Goal: Information Seeking & Learning: Learn about a topic

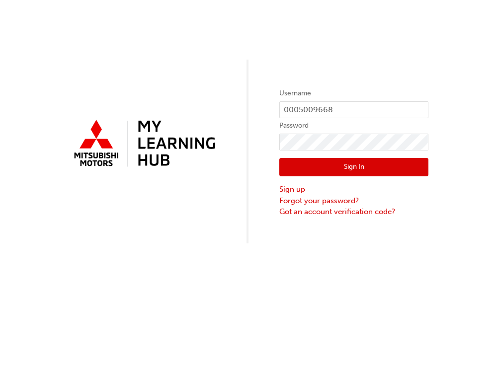
click at [355, 167] on button "Sign In" at bounding box center [353, 167] width 149 height 19
click at [355, 167] on div "Username 0005009668 Password Sign In Sign up Forgot your password? Got an accou…" at bounding box center [248, 186] width 497 height 372
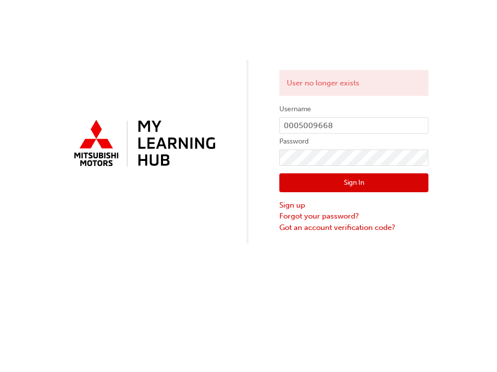
click at [205, 226] on div "User no longer exists Username 0005009668 Password Sign In Sign up Forgot your …" at bounding box center [248, 122] width 497 height 244
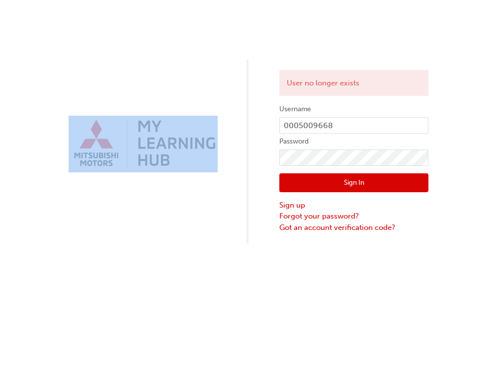
click at [205, 226] on div "User no longer exists Username 0005009668 Password Sign In Sign up Forgot your …" at bounding box center [248, 122] width 497 height 244
click at [358, 183] on button "Sign In" at bounding box center [353, 183] width 149 height 19
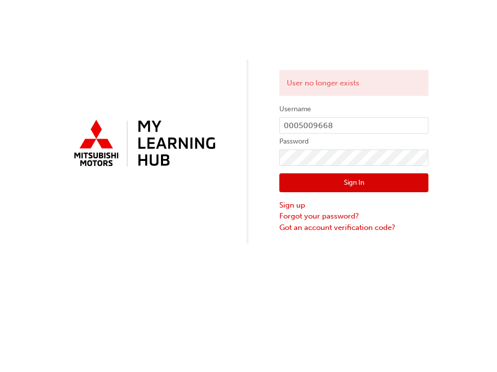
click at [363, 83] on div "User no longer exists" at bounding box center [353, 83] width 149 height 26
click at [354, 184] on button "Sign In" at bounding box center [353, 183] width 149 height 19
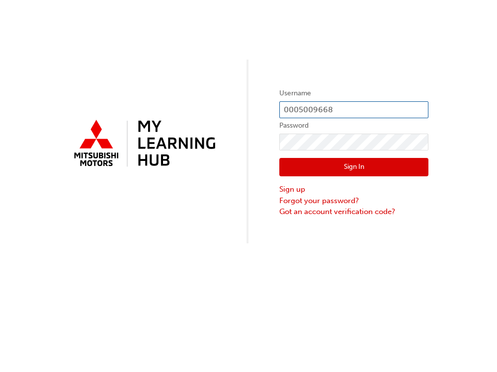
click at [323, 109] on input "0005009668" at bounding box center [353, 109] width 149 height 17
type input "0005855244"
click at [370, 168] on button "Sign In" at bounding box center [353, 167] width 149 height 19
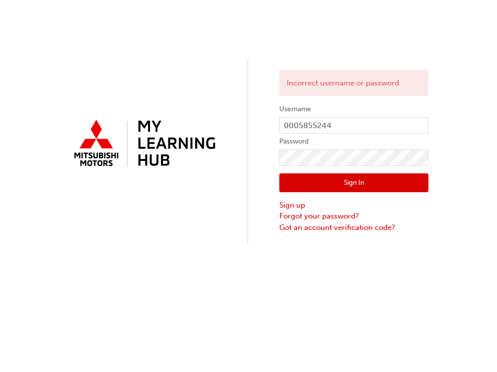
click at [365, 181] on button "Sign In" at bounding box center [353, 183] width 149 height 19
click at [250, 238] on div "Incorrect username or password. Username 0005855244 Password Sign In Sign up Fo…" at bounding box center [248, 122] width 497 height 244
click at [331, 216] on link "Forgot your password?" at bounding box center [353, 216] width 149 height 11
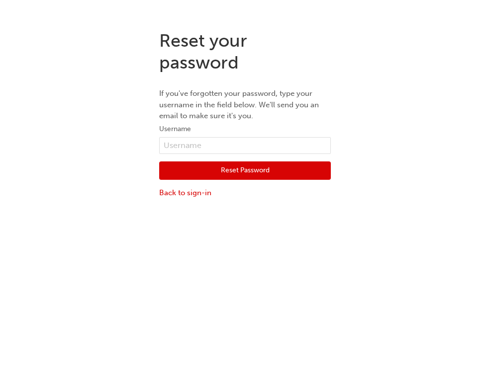
click at [239, 170] on button "Reset Password" at bounding box center [245, 171] width 172 height 19
click at [239, 170] on div "Reset Password Back to sign-in" at bounding box center [245, 176] width 172 height 45
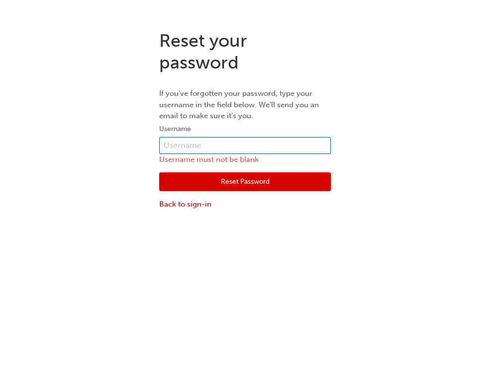
click at [190, 146] on input "text" at bounding box center [245, 145] width 172 height 17
type input "0005855244"
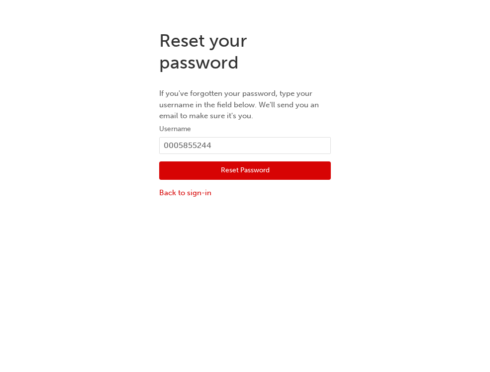
click at [251, 173] on button "Reset Password" at bounding box center [245, 171] width 172 height 19
click at [251, 173] on div "Reset your password If you've forgotten your password, type your username in th…" at bounding box center [245, 208] width 490 height 372
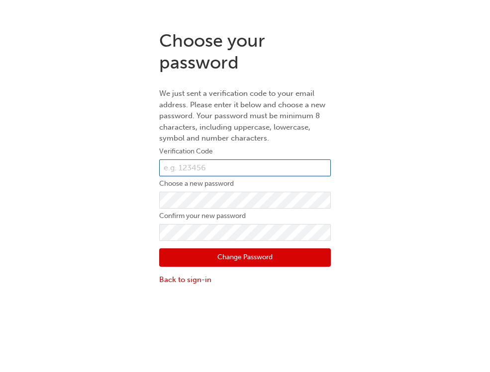
click at [251, 173] on input "text" at bounding box center [245, 168] width 172 height 17
type input "346363"
click at [189, 257] on button "Change Password" at bounding box center [245, 258] width 172 height 19
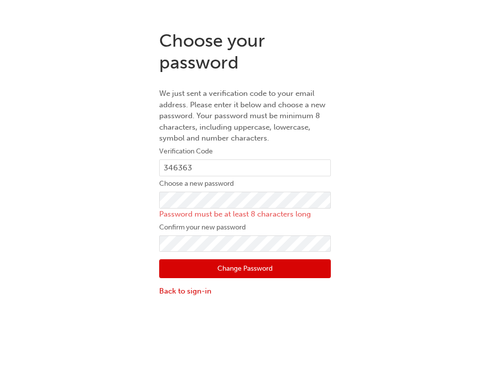
click at [363, 188] on div "Choose your password We just sent a verification code to your email address. Pl…" at bounding box center [245, 163] width 490 height 282
click at [268, 268] on button "Change Password" at bounding box center [245, 269] width 172 height 19
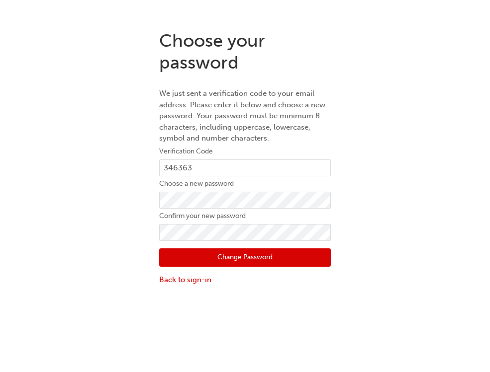
click at [211, 255] on button "Change Password" at bounding box center [245, 258] width 172 height 19
click at [211, 255] on div "Choose your password We just sent a verification code to your email address. Pl…" at bounding box center [245, 208] width 490 height 372
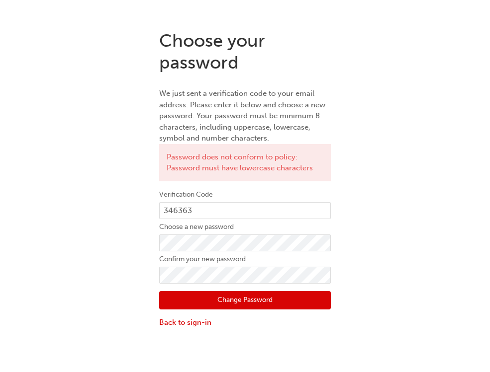
click at [199, 298] on button "Change Password" at bounding box center [245, 300] width 172 height 19
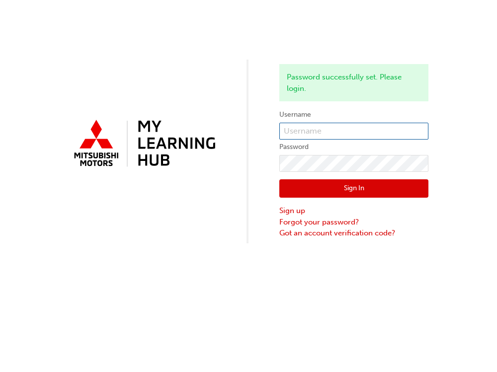
type input "0005855244"
click at [378, 190] on button "Sign In" at bounding box center [353, 188] width 149 height 19
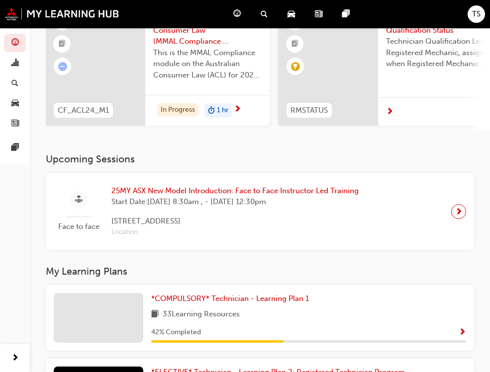
scroll to position [199, 0]
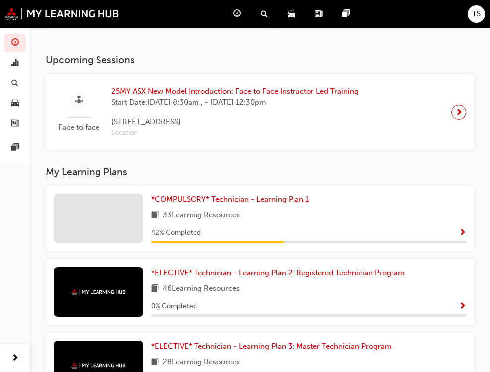
click at [138, 97] on span "25MY ASX New Model Introduction: Face to Face Instructor Led Training" at bounding box center [234, 91] width 247 height 11
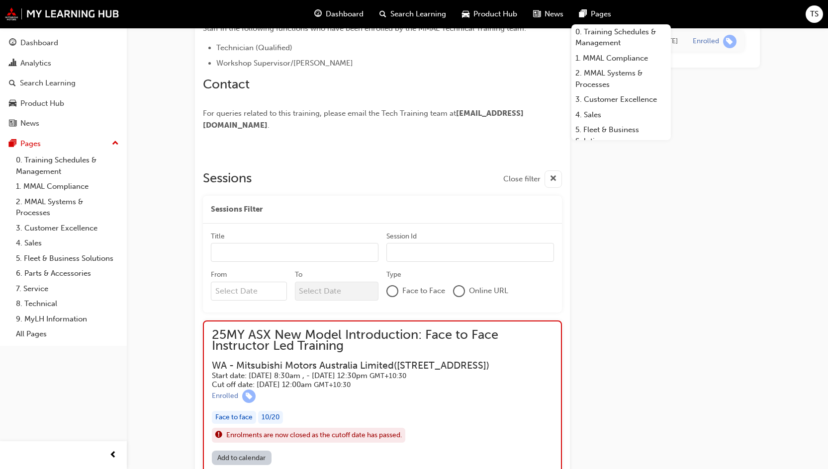
scroll to position [447, 0]
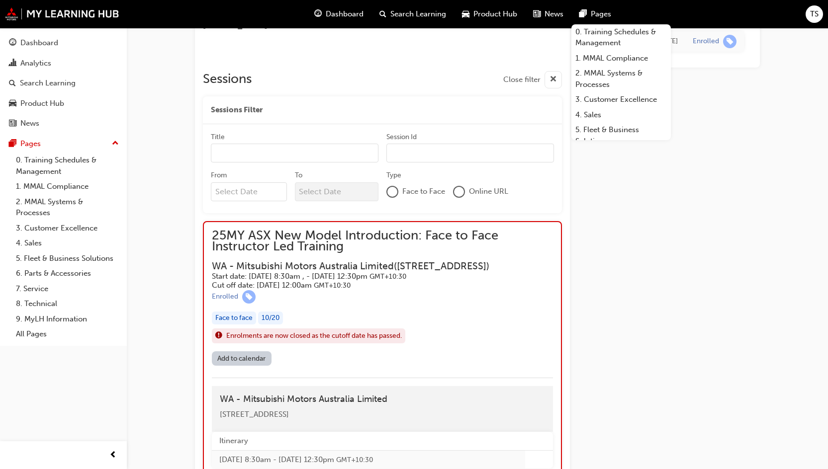
click at [284, 163] on input "Title" at bounding box center [295, 153] width 168 height 19
click at [395, 198] on div at bounding box center [392, 192] width 12 height 12
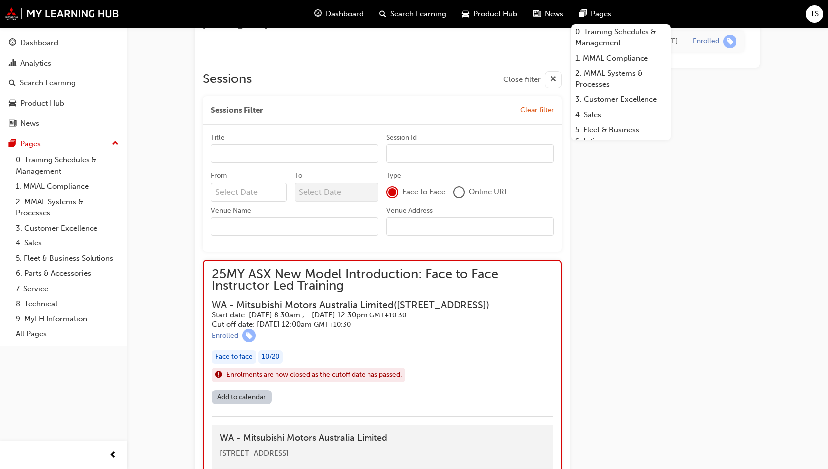
click at [295, 160] on input "Title" at bounding box center [295, 153] width 168 height 19
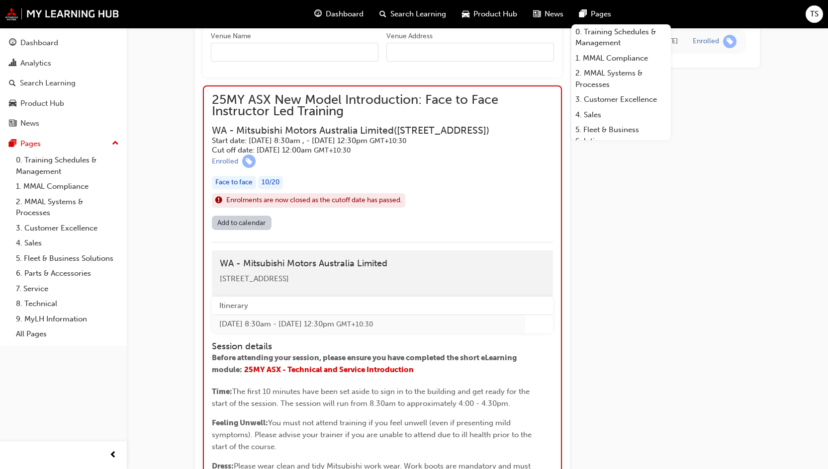
scroll to position [423, 0]
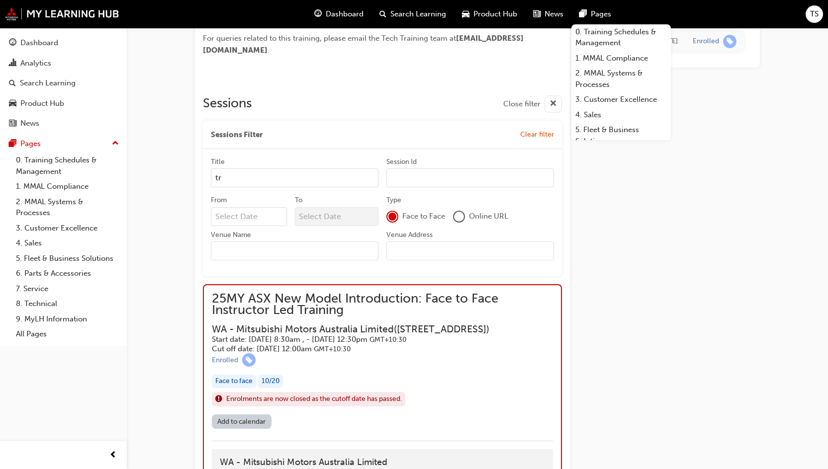
click at [454, 223] on div at bounding box center [459, 217] width 12 height 12
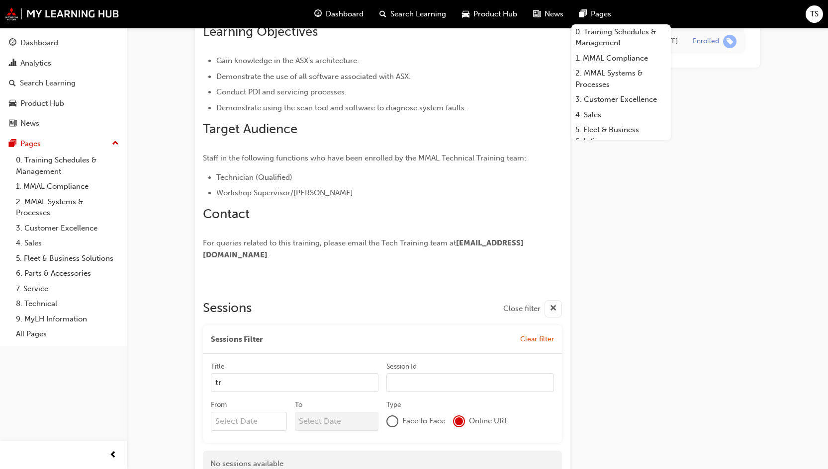
scroll to position [318, 0]
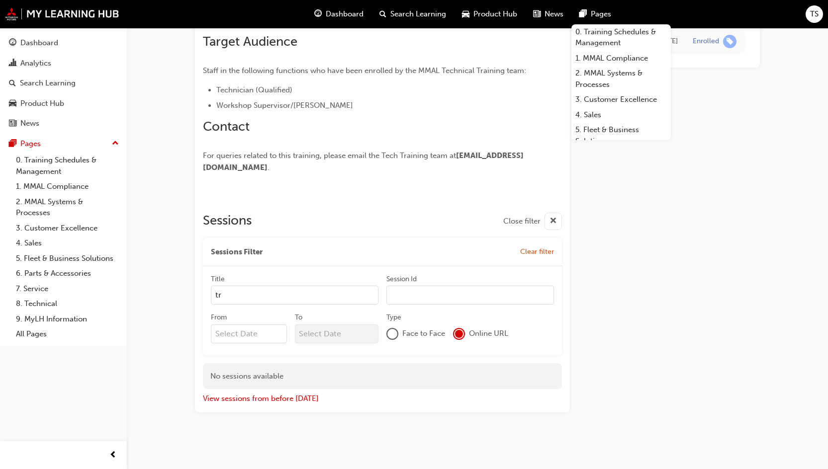
click at [250, 306] on div "Title tr Session Id" at bounding box center [382, 293] width 343 height 39
click at [250, 299] on input "tr" at bounding box center [295, 295] width 168 height 19
click at [217, 294] on input "troy" at bounding box center [295, 295] width 168 height 19
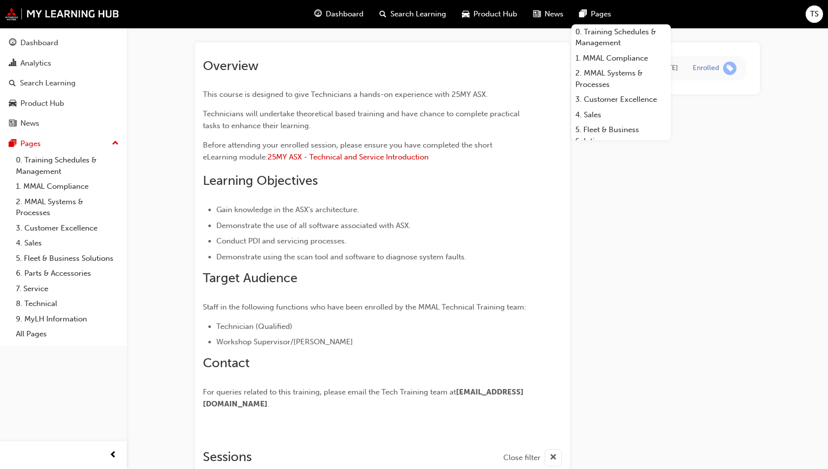
scroll to position [0, 0]
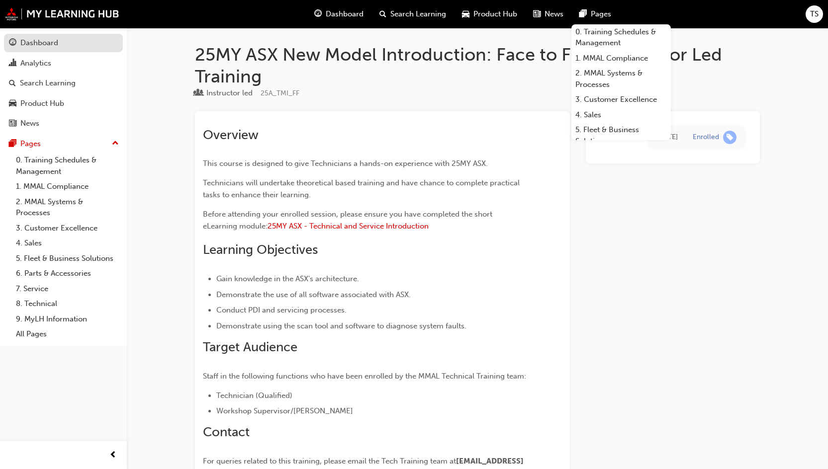
type input "Troy"
click at [66, 44] on div "Dashboard" at bounding box center [63, 43] width 109 height 12
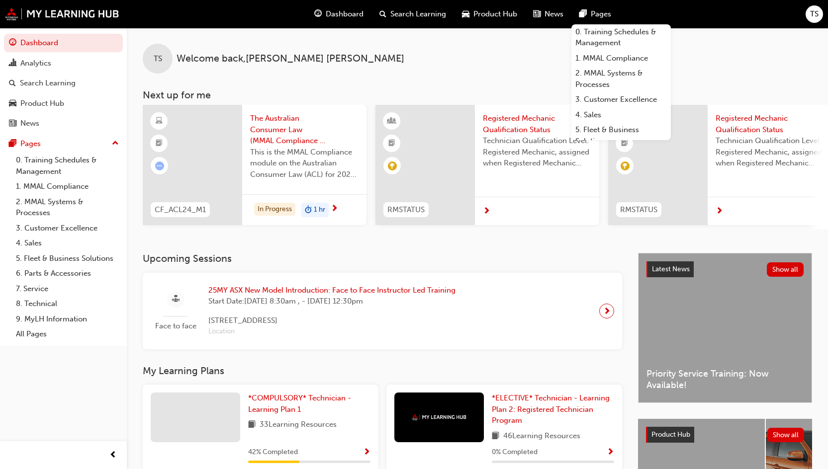
scroll to position [99, 0]
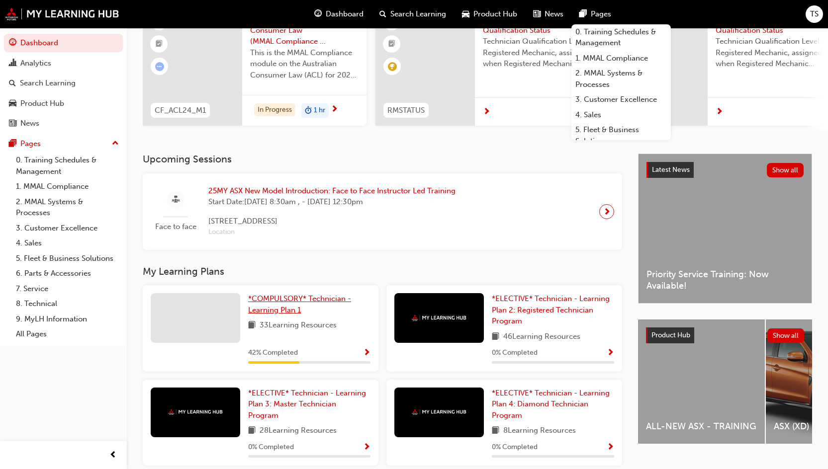
click at [291, 315] on span "*COMPULSORY* Technician - Learning Plan 1" at bounding box center [299, 304] width 103 height 20
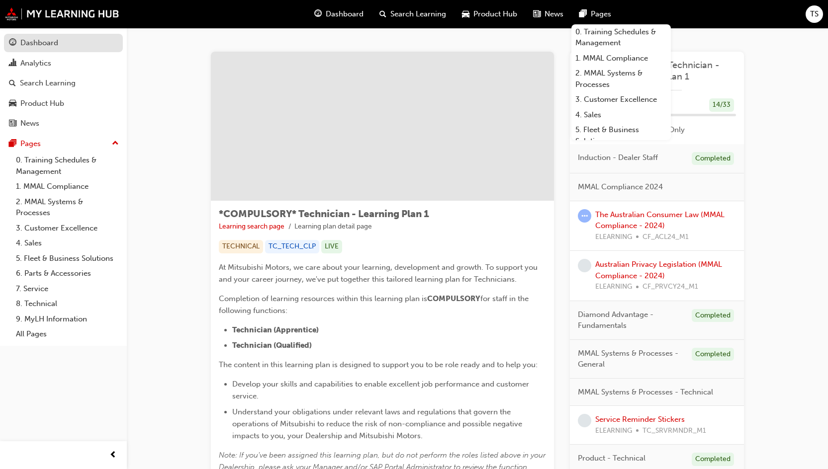
click at [38, 43] on div "Dashboard" at bounding box center [39, 42] width 38 height 11
click at [38, 43] on link "Dashboard" at bounding box center [63, 43] width 119 height 18
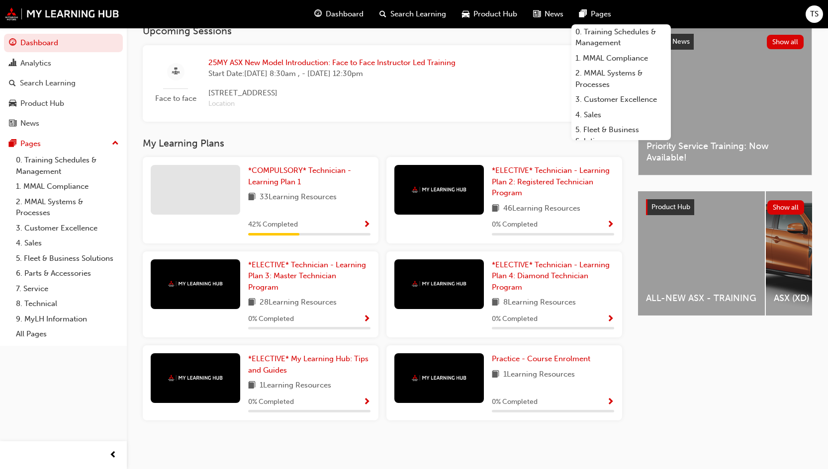
scroll to position [132, 0]
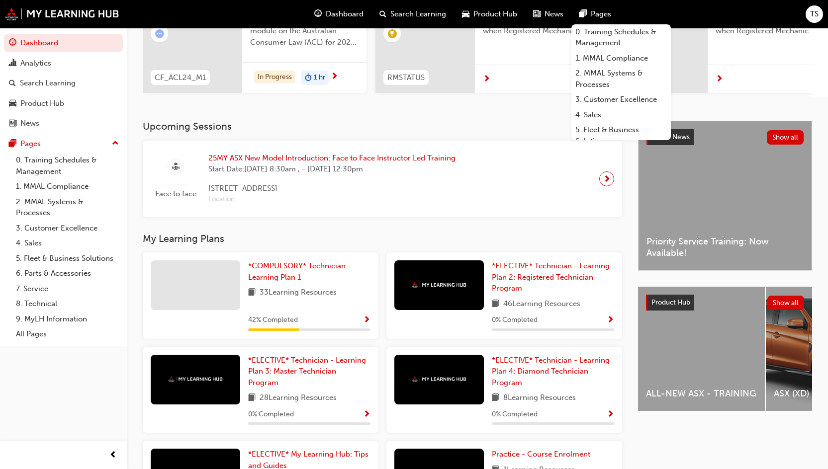
click at [304, 164] on span "25MY ASX New Model Introduction: Face to Face Instructor Led Training" at bounding box center [331, 158] width 247 height 11
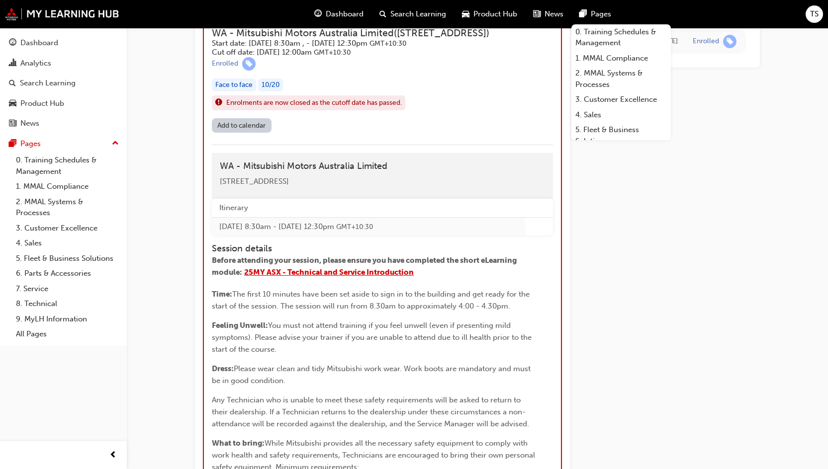
click at [329, 277] on span "25MY ASX - Technical and Service Introduction" at bounding box center [329, 272] width 170 height 9
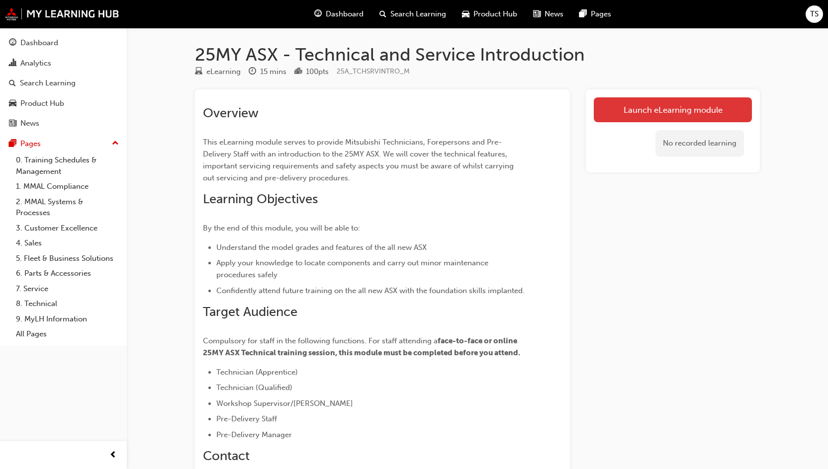
click at [605, 111] on link "Launch eLearning module" at bounding box center [673, 109] width 158 height 25
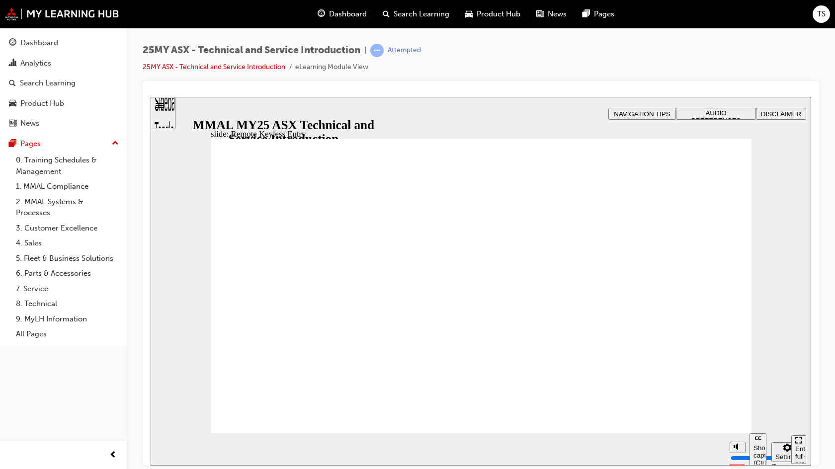
type input "21"
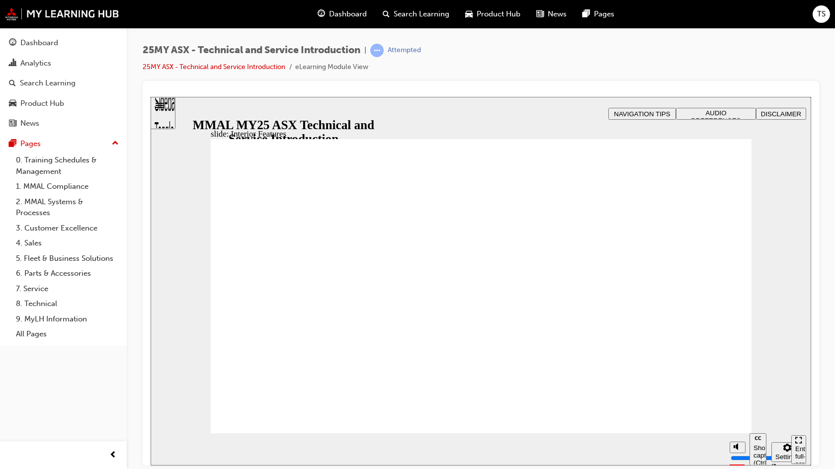
type input "17"
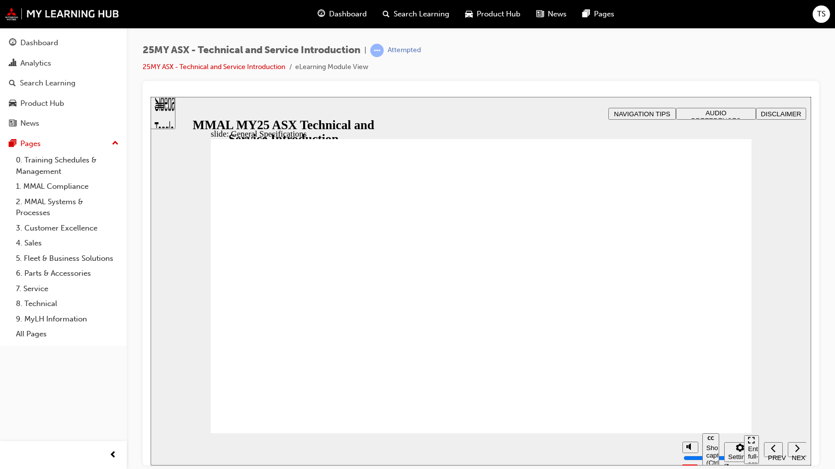
drag, startPoint x: 740, startPoint y: 187, endPoint x: 728, endPoint y: 200, distance: 16.9
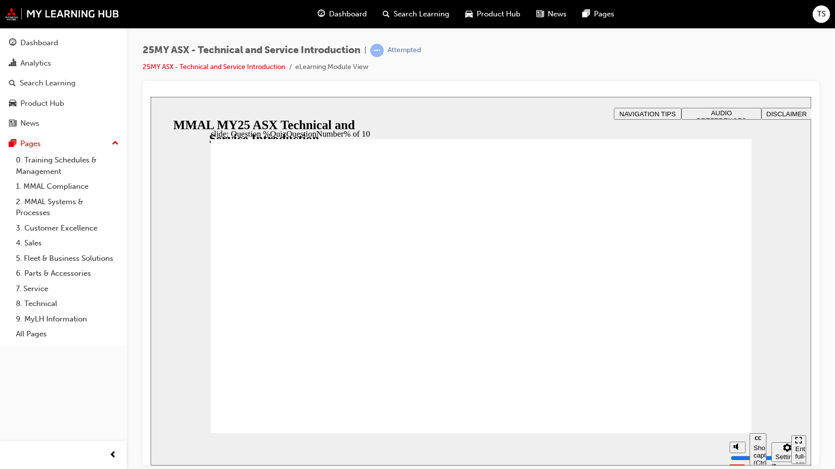
radio input "true"
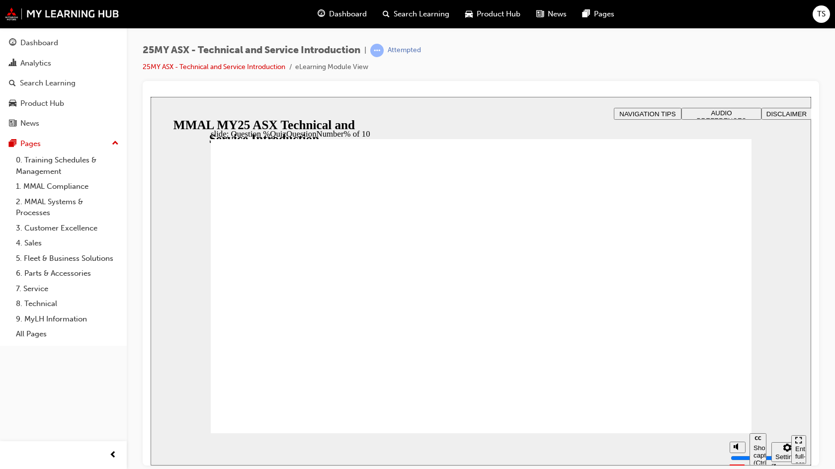
radio input "true"
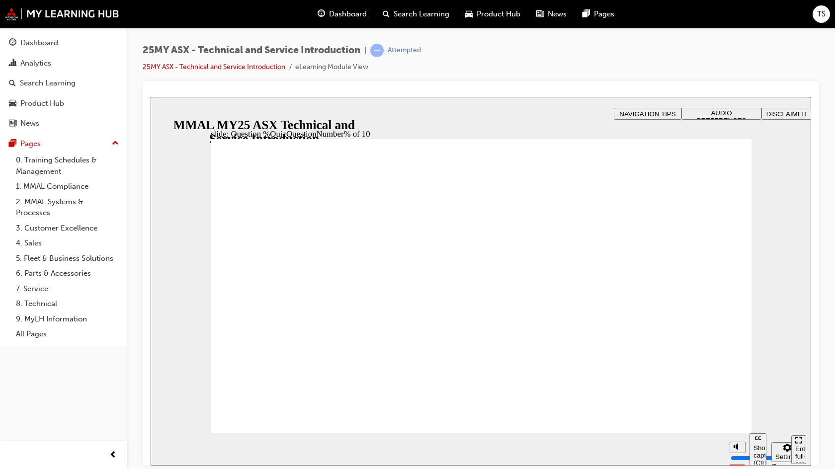
radio input "true"
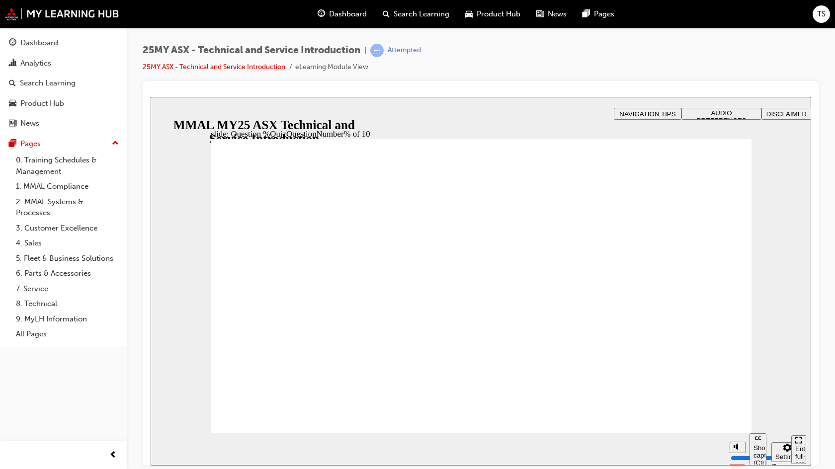
radio input "false"
radio input "true"
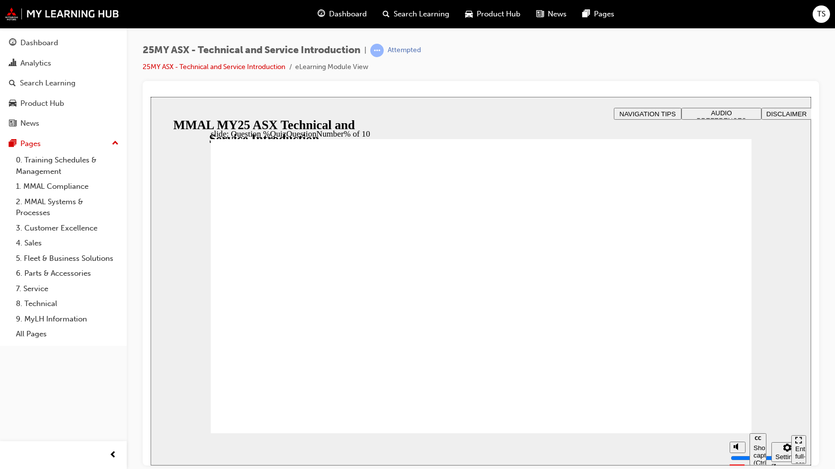
radio input "true"
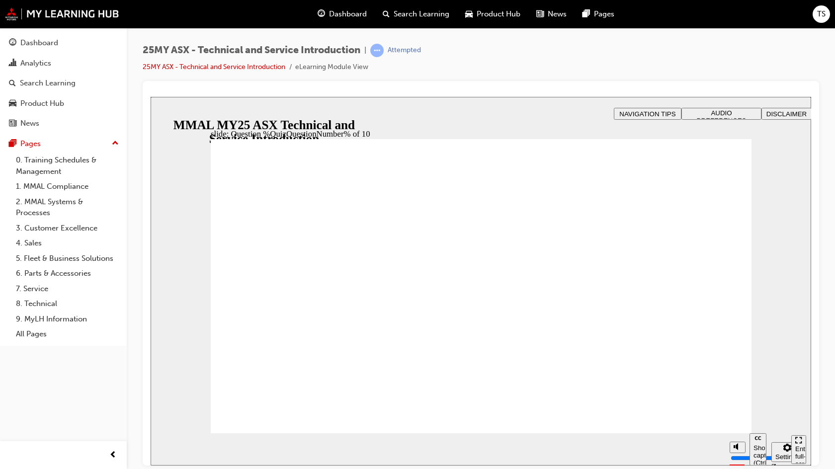
radio input "true"
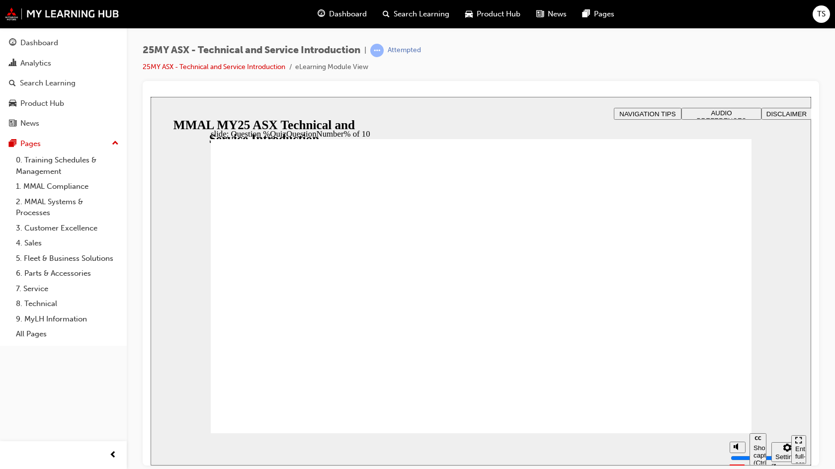
radio input "true"
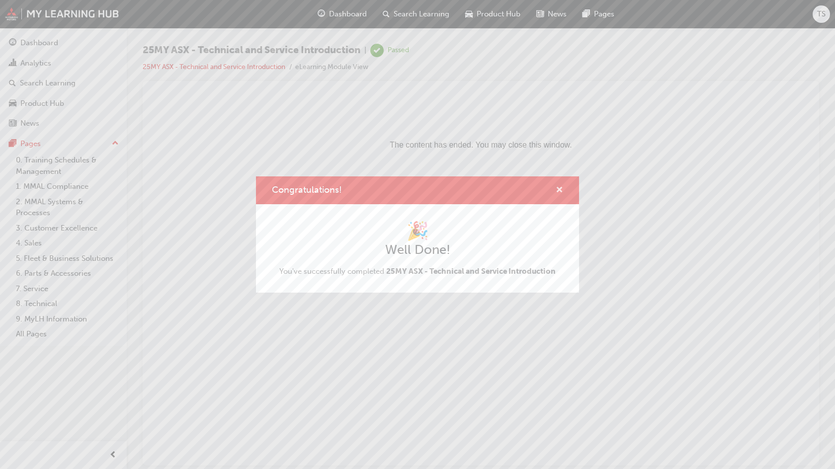
click at [557, 188] on span "cross-icon" at bounding box center [559, 190] width 7 height 9
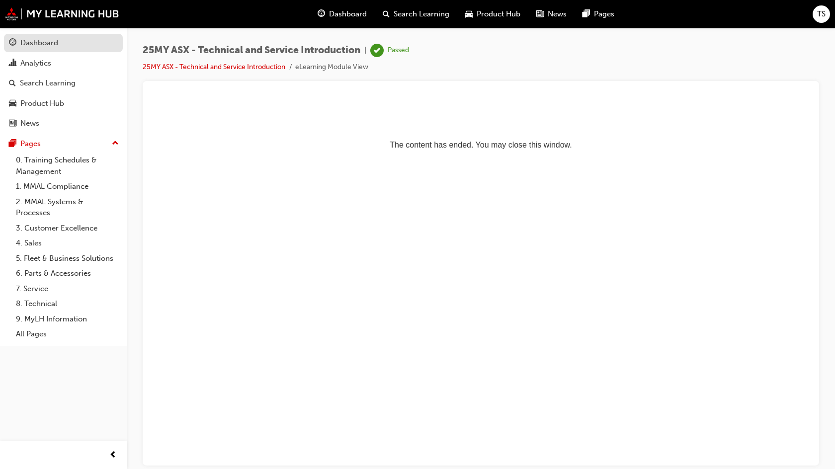
click at [107, 50] on link "Dashboard" at bounding box center [63, 43] width 119 height 18
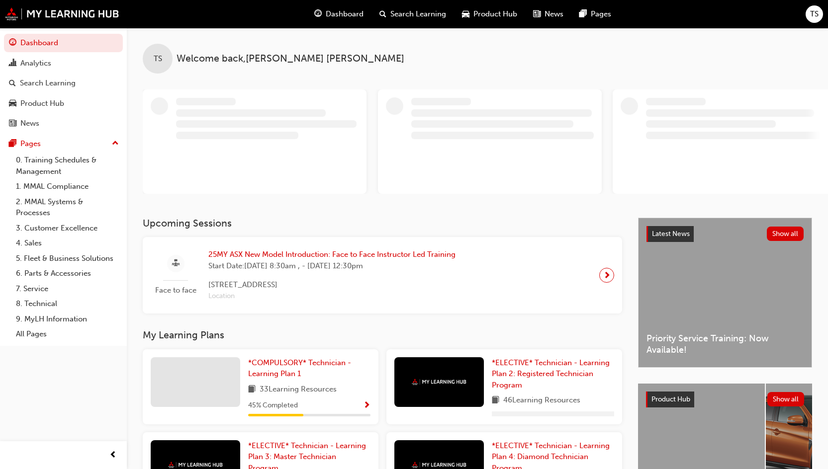
click at [391, 265] on span "Start Date: Tue 7 Oct 2025, 8:30am , - Fri 10 Oct 2025, 12:30pm" at bounding box center [331, 266] width 247 height 11
